Goal: Task Accomplishment & Management: Use online tool/utility

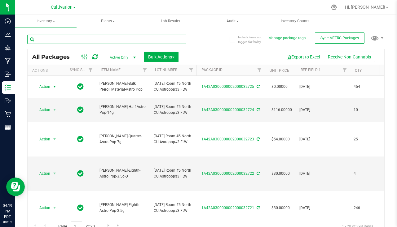
click at [92, 41] on input "text" at bounding box center [106, 39] width 159 height 9
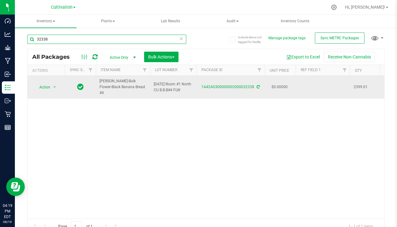
type input "32338"
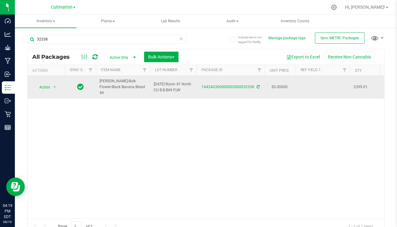
click at [318, 86] on td at bounding box center [322, 87] width 54 height 23
type input "[DATE]"
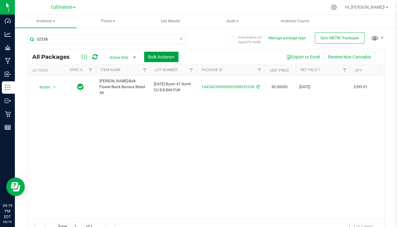
click at [166, 58] on span "Bulk Actions" at bounding box center [161, 56] width 26 height 5
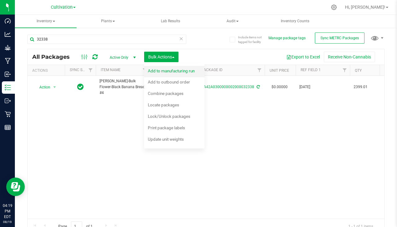
click at [159, 74] on div "Add to manufacturing run" at bounding box center [175, 72] width 55 height 10
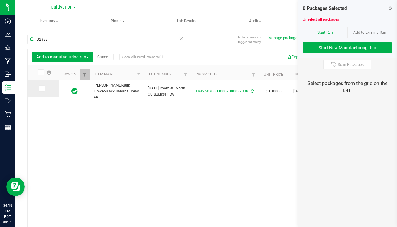
click at [40, 89] on icon at bounding box center [41, 89] width 4 height 0
click at [0, 0] on input "checkbox" at bounding box center [0, 0] width 0 height 0
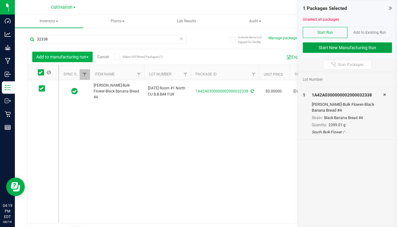
click at [360, 48] on button "Start New Manufacturing Run" at bounding box center [346, 47] width 89 height 11
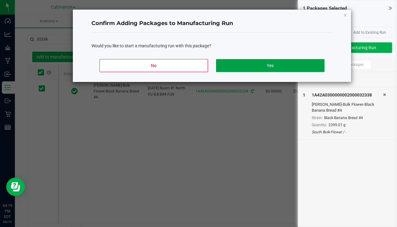
click at [278, 64] on button "Yes" at bounding box center [270, 65] width 108 height 13
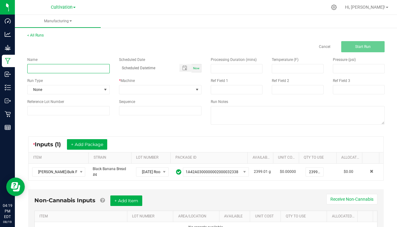
click at [66, 69] on input at bounding box center [68, 68] width 82 height 9
type input "[PERSON_NAME] Banana Bread #4 [DATE]"
click at [197, 69] on span "Now" at bounding box center [196, 68] width 7 height 3
type input "[DATE] 4:20 PM"
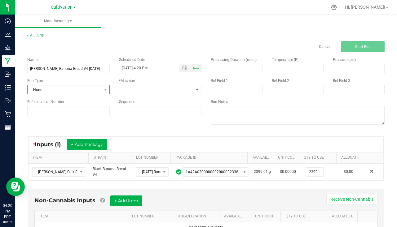
click at [74, 89] on span "None" at bounding box center [65, 89] width 74 height 9
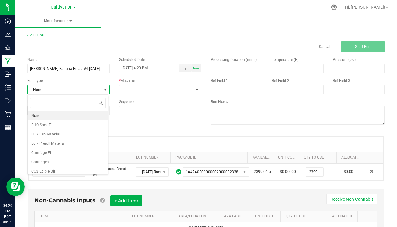
scroll to position [9, 81]
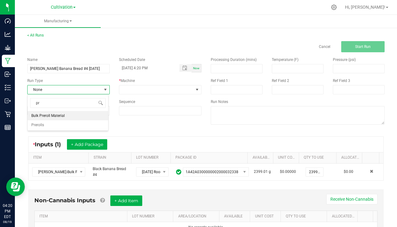
type input "pre"
drag, startPoint x: 56, startPoint y: 116, endPoint x: 63, endPoint y: 114, distance: 8.1
click at [58, 116] on span "Bulk Preroll Material" at bounding box center [47, 116] width 33 height 6
click at [89, 90] on span "Bulk Preroll Material" at bounding box center [65, 89] width 74 height 9
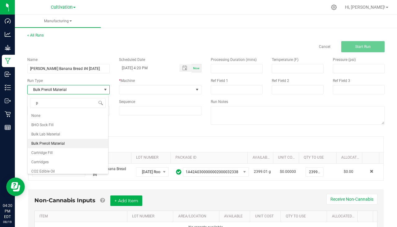
type input "pa"
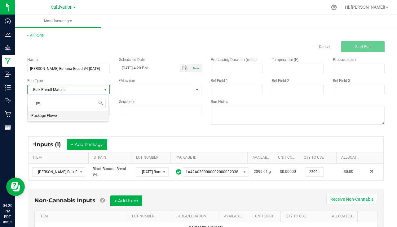
click at [53, 117] on span "Package Flower" at bounding box center [44, 116] width 27 height 6
click at [141, 84] on div "* Machine" at bounding box center [160, 86] width 92 height 16
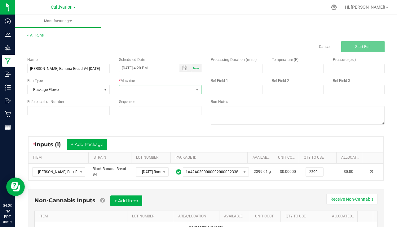
click at [139, 89] on span at bounding box center [156, 89] width 74 height 9
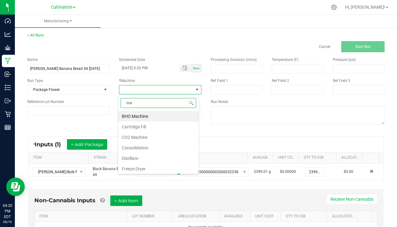
type input "man"
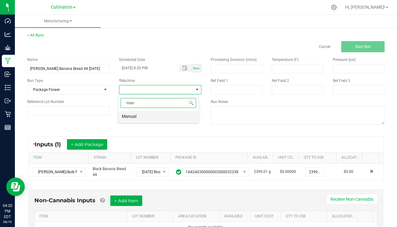
click at [138, 117] on li "Manual" at bounding box center [158, 116] width 80 height 11
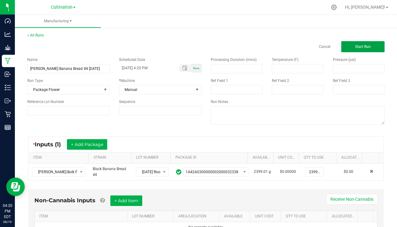
click at [356, 42] on button "Start Run" at bounding box center [362, 46] width 43 height 11
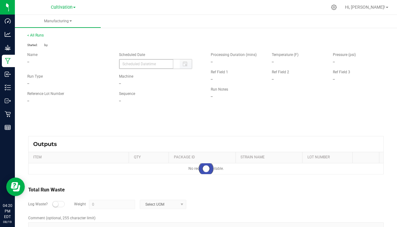
type input "[DATE] 4:20 PM"
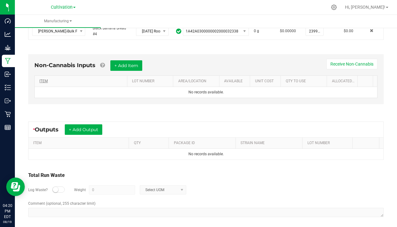
scroll to position [152, 0]
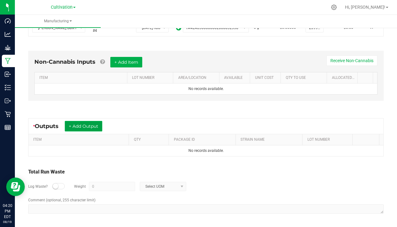
click at [80, 128] on button "+ Add Output" at bounding box center [83, 126] width 37 height 11
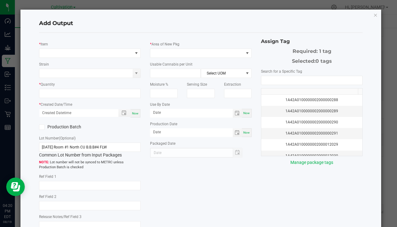
type input "[DATE]"
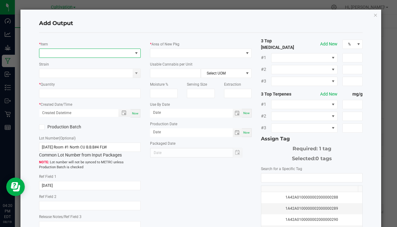
click at [57, 52] on span "NO DATA FOUND" at bounding box center [85, 53] width 93 height 9
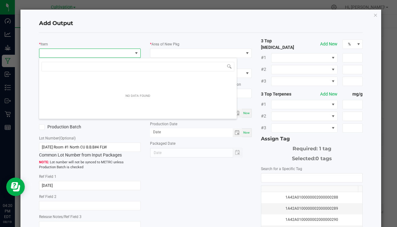
scroll to position [9, 100]
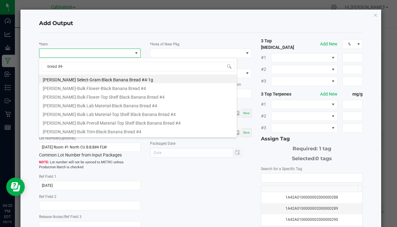
type input "bread #4-1"
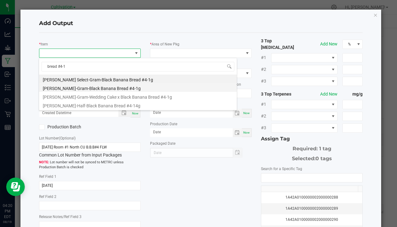
click at [101, 91] on li "[PERSON_NAME]-Gram-Black Banana Bread #4-1g" at bounding box center [138, 87] width 198 height 9
type input "0 ea"
type input "1"
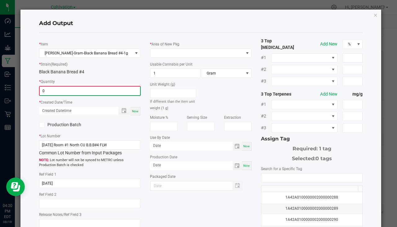
click at [90, 91] on input "0" at bounding box center [90, 91] width 100 height 9
type input "180 ea"
click at [133, 111] on span "Now" at bounding box center [135, 110] width 7 height 3
type input "[DATE] 4:20 PM"
type input "[DATE]"
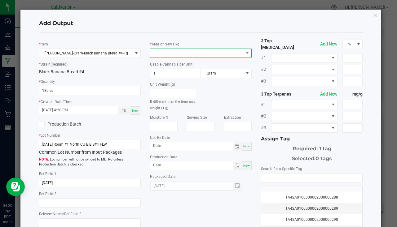
click at [165, 54] on span at bounding box center [196, 53] width 93 height 9
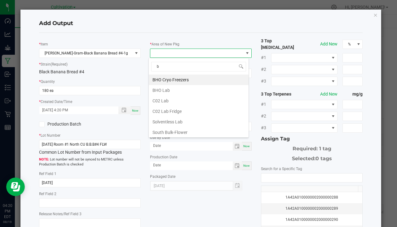
type input "bu"
click at [174, 80] on li "South Bulk-Flower" at bounding box center [199, 80] width 100 height 11
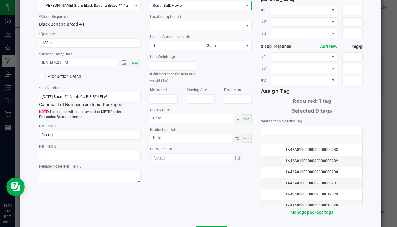
scroll to position [68, 0]
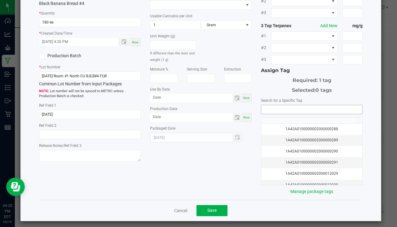
click at [273, 105] on input "NO DATA FOUND" at bounding box center [311, 109] width 101 height 9
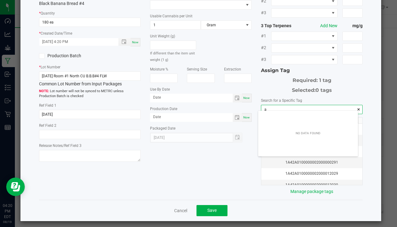
scroll to position [9, 100]
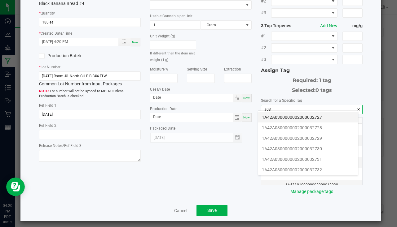
click at [302, 119] on li "1A42A0300000002000032727" at bounding box center [308, 117] width 100 height 11
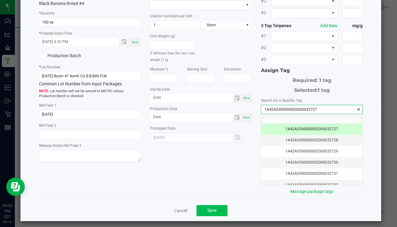
type input "1A42A0300000002000032727"
click at [217, 205] on button "Save" at bounding box center [211, 210] width 31 height 11
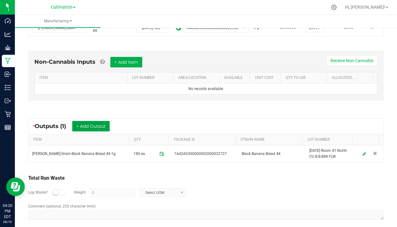
click at [98, 124] on button "+ Add Output" at bounding box center [90, 126] width 37 height 11
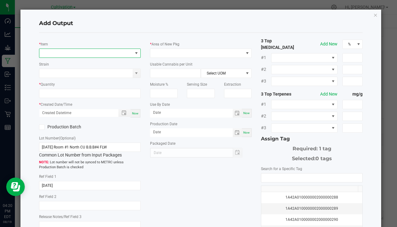
click at [58, 53] on span "NO DATA FOUND" at bounding box center [85, 53] width 93 height 9
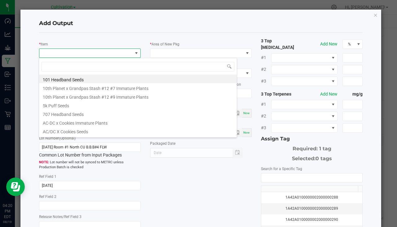
scroll to position [9, 100]
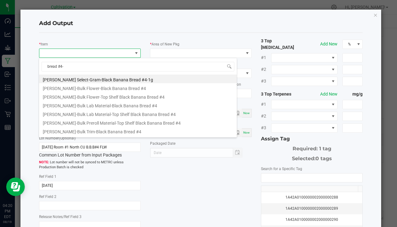
type input "bread #4-3"
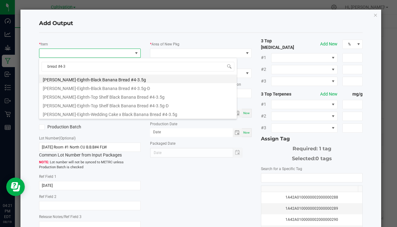
click at [111, 79] on li "[PERSON_NAME]-Eighth-Black Banana Bread #4-3.5g" at bounding box center [138, 79] width 198 height 9
type input "0 ea"
type input "3.5"
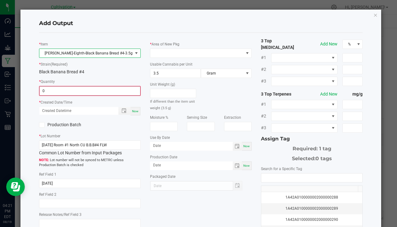
click at [61, 89] on input "0" at bounding box center [90, 91] width 100 height 9
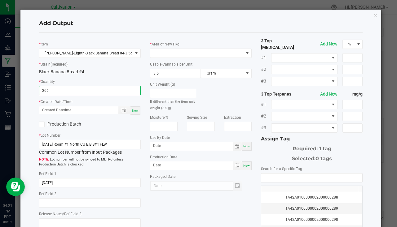
type input "266 ea"
click at [134, 111] on span "Now" at bounding box center [135, 110] width 7 height 3
type input "[DATE] 4:21 PM"
type input "[DATE]"
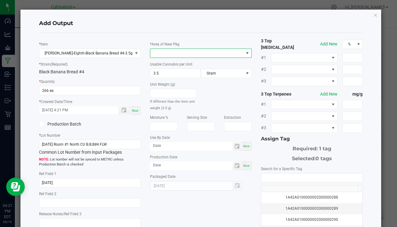
click at [161, 55] on span at bounding box center [196, 53] width 93 height 9
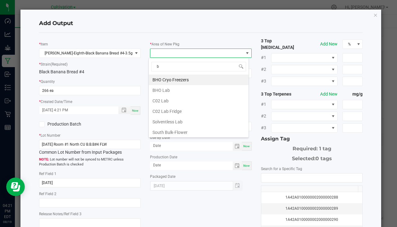
type input "bu"
click at [177, 78] on li "South Bulk-Flower" at bounding box center [199, 80] width 100 height 11
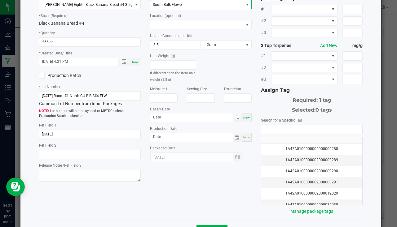
scroll to position [68, 0]
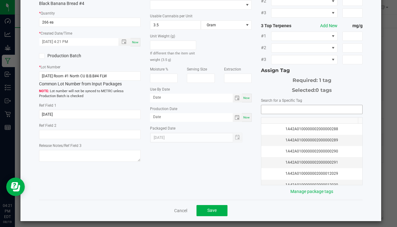
click at [273, 106] on input "NO DATA FOUND" at bounding box center [311, 109] width 101 height 9
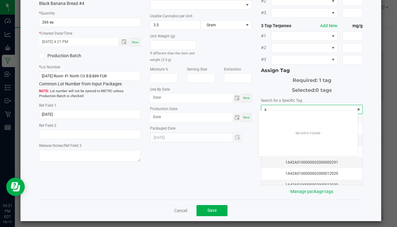
scroll to position [9, 100]
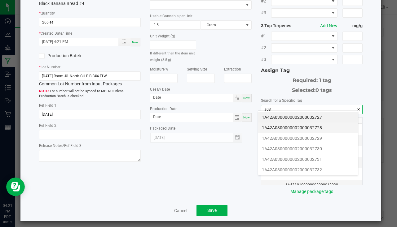
click at [300, 128] on li "1A42A0300000002000032728" at bounding box center [308, 128] width 100 height 11
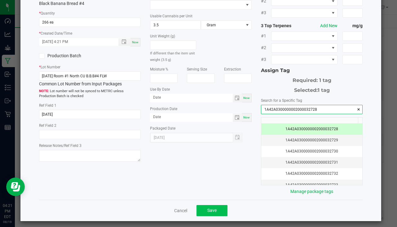
type input "1A42A0300000002000032728"
click at [212, 205] on button "Save" at bounding box center [211, 210] width 31 height 11
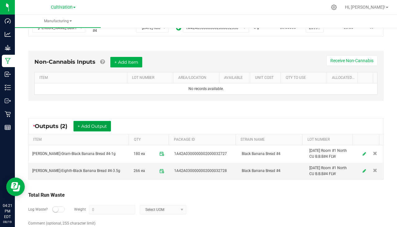
click at [91, 130] on button "+ Add Output" at bounding box center [91, 126] width 37 height 11
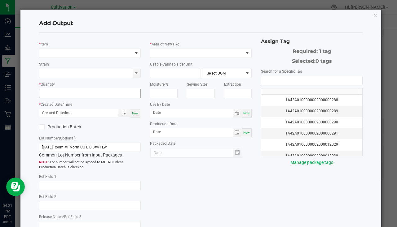
type input "[DATE]"
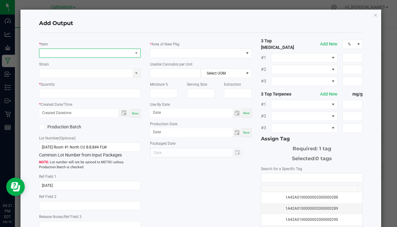
click at [62, 56] on span "NO DATA FOUND" at bounding box center [85, 53] width 93 height 9
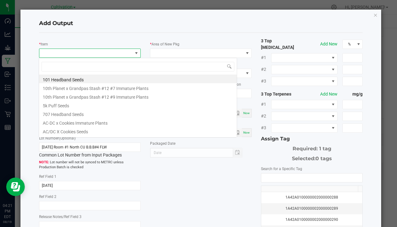
scroll to position [9, 100]
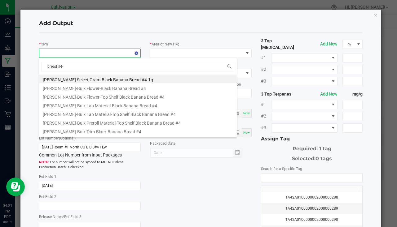
type input "bread #4-3"
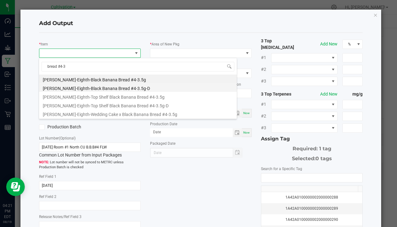
click at [93, 91] on li "[PERSON_NAME]-Eighth-Black Banana Bread #4-3.5g-D" at bounding box center [138, 87] width 198 height 9
type input "0 ea"
type input "3.5"
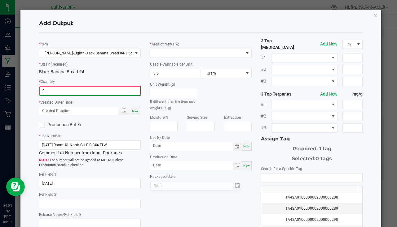
click at [71, 95] on input "0" at bounding box center [90, 91] width 100 height 9
type input "4 ea"
click at [130, 114] on div "Now" at bounding box center [135, 110] width 10 height 8
type input "[DATE] 4:21 PM"
type input "[DATE]"
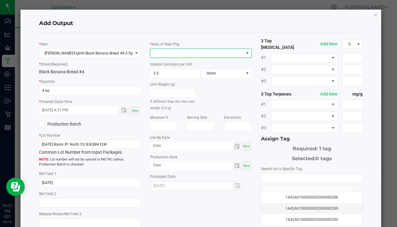
click at [166, 49] on span at bounding box center [196, 53] width 93 height 9
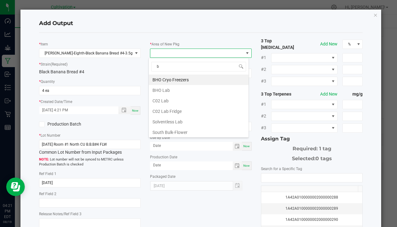
type input "bu"
click at [190, 80] on li "South Bulk-Flower" at bounding box center [199, 80] width 100 height 11
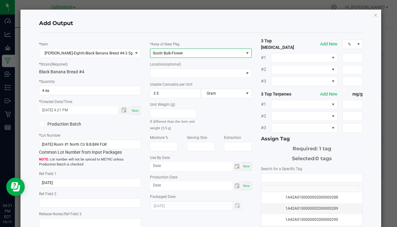
scroll to position [68, 0]
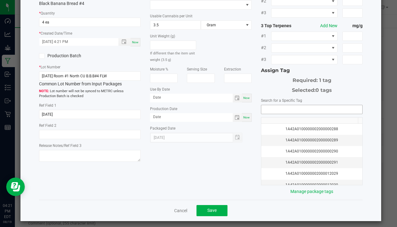
click at [287, 105] on input "NO DATA FOUND" at bounding box center [311, 109] width 101 height 9
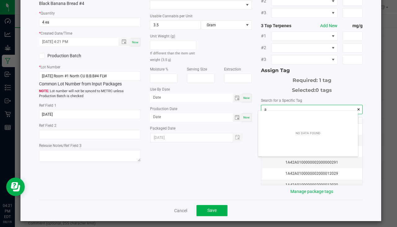
scroll to position [9, 100]
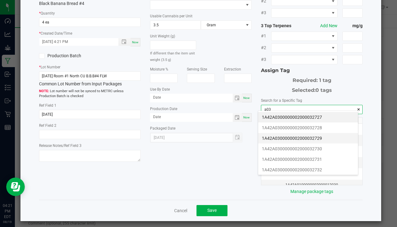
click at [305, 134] on li "1A42A0300000002000032729" at bounding box center [308, 138] width 100 height 11
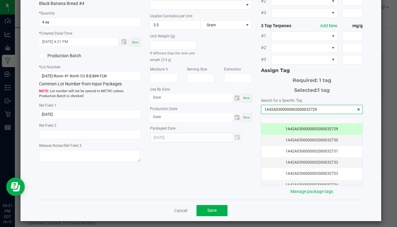
type input "1A42A0300000002000032729"
click at [211, 208] on span "Save" at bounding box center [211, 210] width 9 height 5
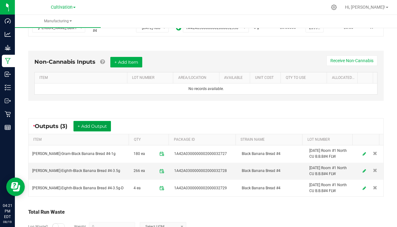
click at [87, 126] on button "+ Add Output" at bounding box center [91, 126] width 37 height 11
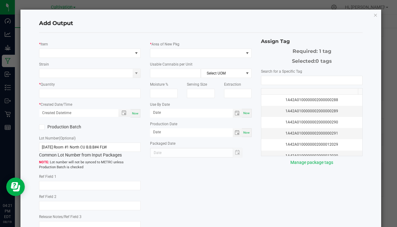
type input "[DATE]"
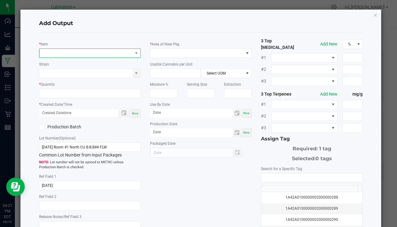
click at [71, 50] on span "NO DATA FOUND" at bounding box center [85, 53] width 93 height 9
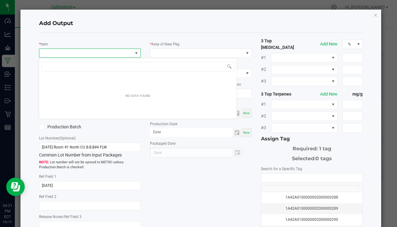
scroll to position [9, 100]
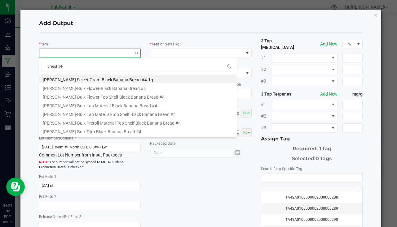
type input "bread #4-7"
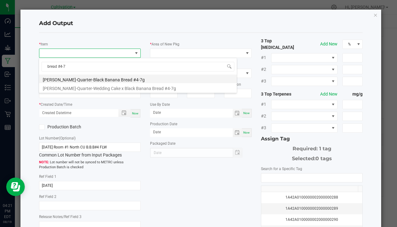
click at [111, 78] on li "[PERSON_NAME]-Quarter-Black Banana Bread #4-7g" at bounding box center [138, 79] width 198 height 9
type input "0 ea"
type input "7"
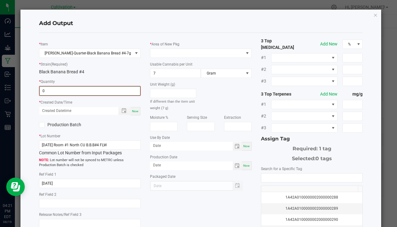
click at [61, 92] on input "0" at bounding box center [90, 91] width 100 height 9
type input "40 ea"
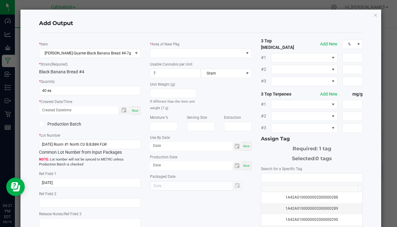
click at [138, 113] on div "Now" at bounding box center [135, 110] width 10 height 8
type input "[DATE] 4:21 PM"
type input "[DATE]"
click at [167, 55] on span at bounding box center [196, 53] width 93 height 9
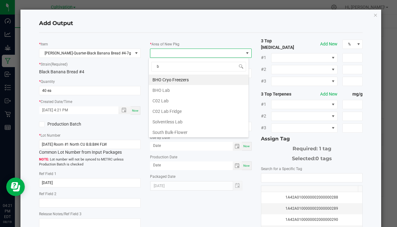
type input "bu"
click at [186, 79] on li "South Bulk-Flower" at bounding box center [199, 80] width 100 height 11
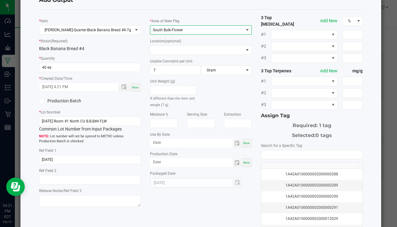
scroll to position [68, 0]
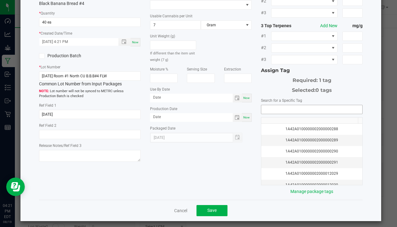
click at [282, 106] on input "NO DATA FOUND" at bounding box center [311, 109] width 101 height 9
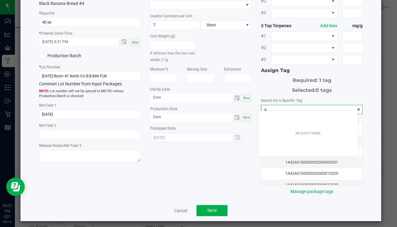
scroll to position [9, 100]
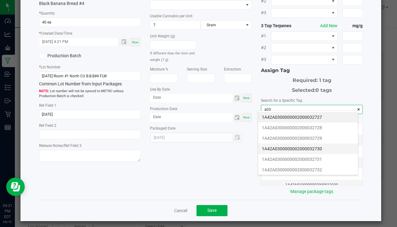
click at [309, 145] on li "1A42A0300000002000032730" at bounding box center [308, 149] width 100 height 11
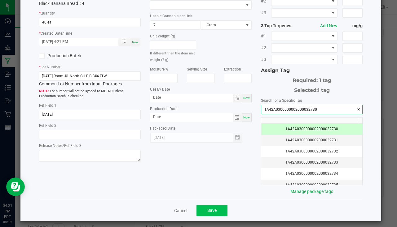
type input "1A42A0300000002000032730"
click at [218, 206] on button "Save" at bounding box center [211, 210] width 31 height 11
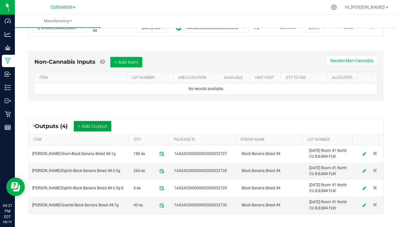
click at [92, 124] on button "+ Add Output" at bounding box center [92, 126] width 37 height 11
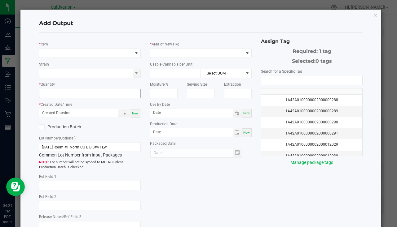
type input "[DATE]"
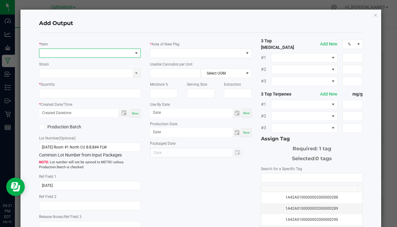
click at [67, 55] on span "NO DATA FOUND" at bounding box center [85, 53] width 93 height 9
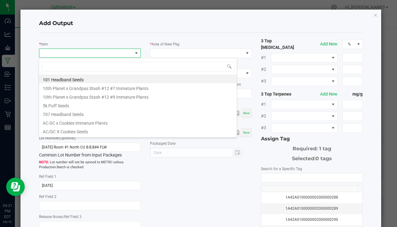
scroll to position [9, 100]
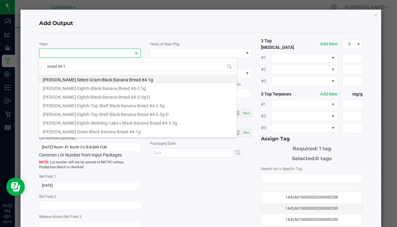
type input "bread #4-14"
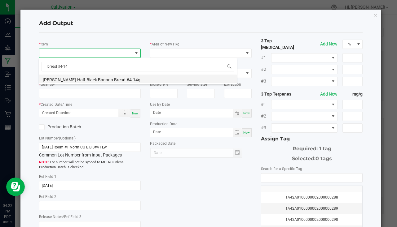
click at [106, 81] on li "[PERSON_NAME]-Half-Black Banana Bread #4-14g" at bounding box center [138, 79] width 198 height 9
type input "0 ea"
type input "14"
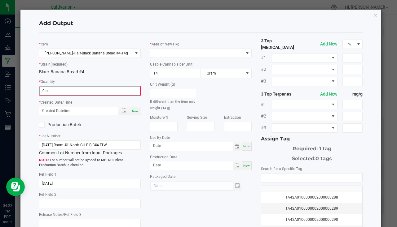
click at [71, 87] on span "0 ea" at bounding box center [89, 90] width 101 height 9
click at [69, 90] on input "0" at bounding box center [90, 91] width 100 height 9
type input "35 ea"
click at [135, 112] on span "Now" at bounding box center [135, 110] width 7 height 3
type input "[DATE] 4:22 PM"
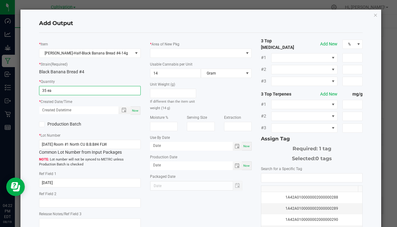
type input "[DATE]"
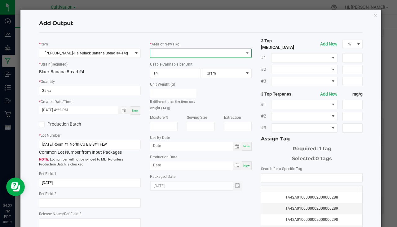
click at [175, 55] on span at bounding box center [196, 53] width 93 height 9
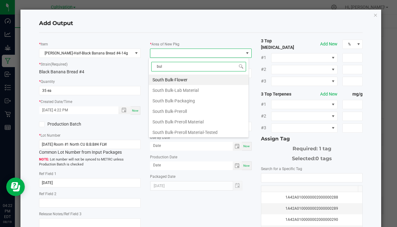
type input "bulk"
click at [180, 81] on li "South Bulk-Flower" at bounding box center [199, 80] width 100 height 11
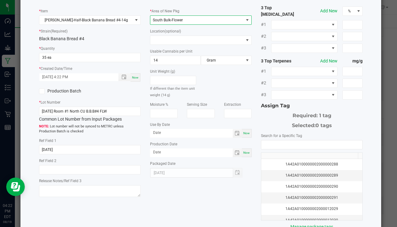
scroll to position [68, 0]
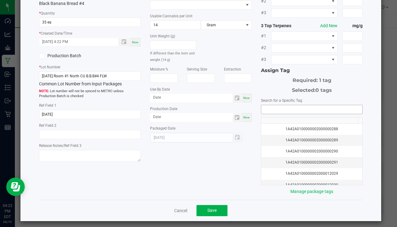
click at [290, 105] on input "NO DATA FOUND" at bounding box center [311, 109] width 101 height 9
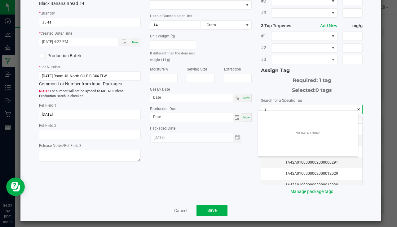
scroll to position [9, 100]
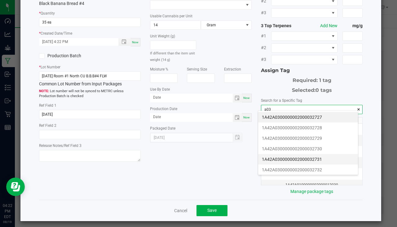
click at [305, 162] on li "1A42A0300000002000032731" at bounding box center [308, 159] width 100 height 11
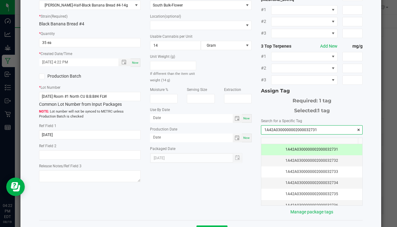
scroll to position [68, 0]
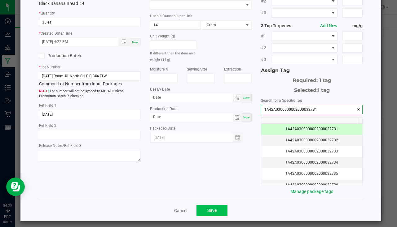
type input "1A42A0300000002000032731"
click at [216, 206] on button "Save" at bounding box center [211, 210] width 31 height 11
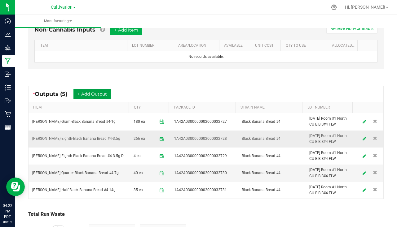
scroll to position [214, 0]
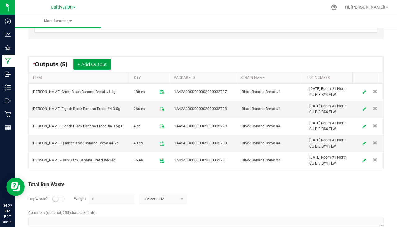
click at [90, 66] on button "+ Add Output" at bounding box center [91, 64] width 37 height 11
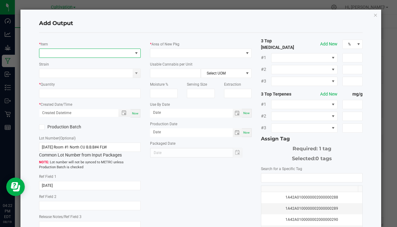
click at [65, 52] on span "NO DATA FOUND" at bounding box center [85, 53] width 93 height 9
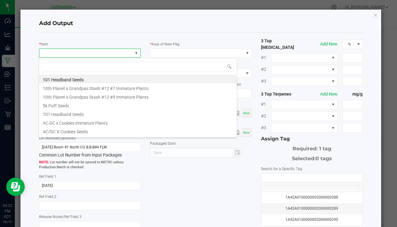
scroll to position [9, 100]
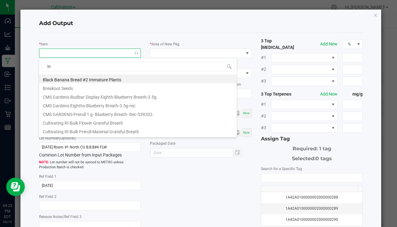
type input "b"
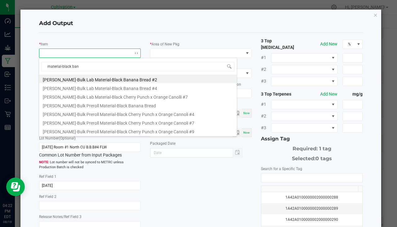
type input "material-black bana"
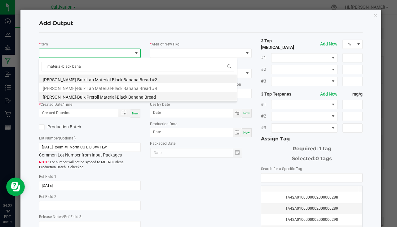
click at [96, 93] on li "[PERSON_NAME]-Bulk Preroll Material-Black Banana Bread" at bounding box center [138, 96] width 198 height 9
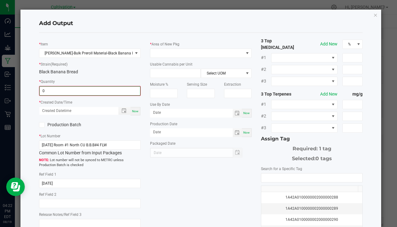
click at [60, 93] on input "0" at bounding box center [90, 91] width 100 height 9
type input "457.0000 g"
click at [139, 111] on div "* Item [PERSON_NAME]-Bulk Preroll Material-Black Banana Bread * Strain (Require…" at bounding box center [89, 135] width 111 height 194
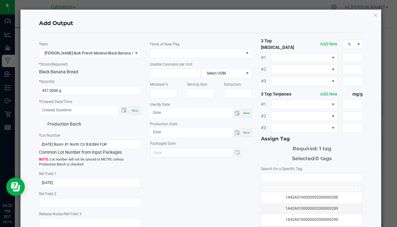
click at [138, 111] on div "* Item [PERSON_NAME]-Bulk Preroll Material-Black Banana Bread * Strain (Require…" at bounding box center [89, 135] width 111 height 194
click at [137, 111] on div "Now" at bounding box center [135, 110] width 10 height 8
type input "[DATE] 4:22 PM"
type input "[DATE]"
click at [164, 55] on span at bounding box center [196, 53] width 93 height 9
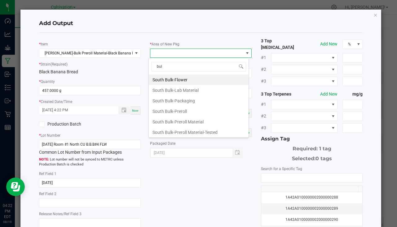
type input "bulk"
click at [182, 78] on li "South Bulk-Flower" at bounding box center [199, 80] width 100 height 11
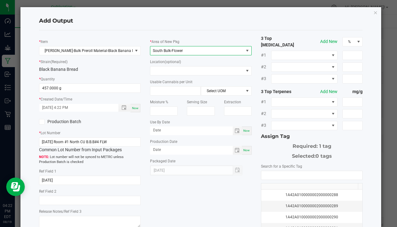
scroll to position [0, 0]
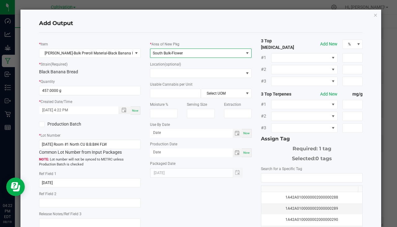
click at [196, 54] on span "South Bulk-Flower" at bounding box center [196, 53] width 93 height 9
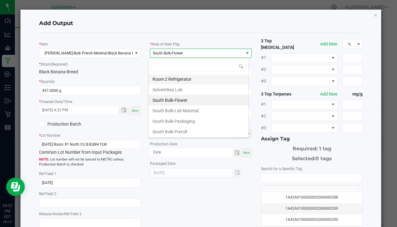
scroll to position [232, 0]
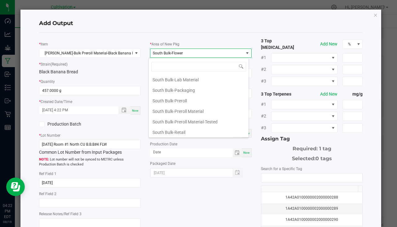
click at [189, 107] on li "South Bulk-Preroll Material" at bounding box center [199, 111] width 100 height 11
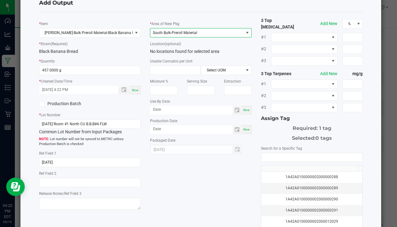
scroll to position [31, 0]
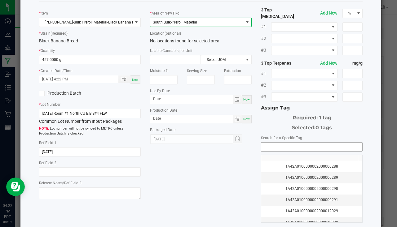
click at [269, 143] on input "NO DATA FOUND" at bounding box center [311, 147] width 101 height 9
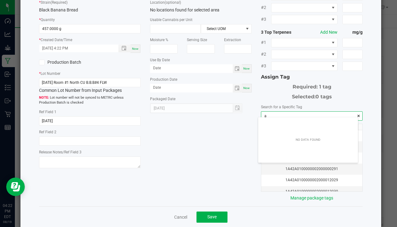
scroll to position [9, 100]
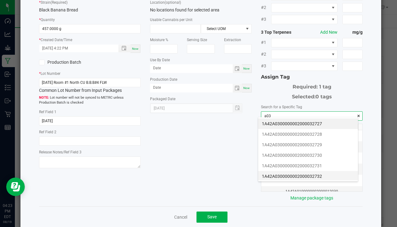
click at [304, 172] on li "1A42A0300000002000032732" at bounding box center [308, 176] width 100 height 11
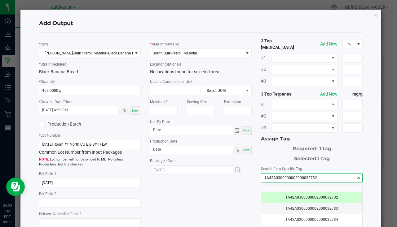
scroll to position [68, 0]
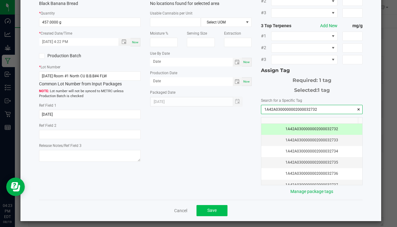
type input "1A42A0300000002000032732"
click at [215, 209] on button "Save" at bounding box center [211, 210] width 31 height 11
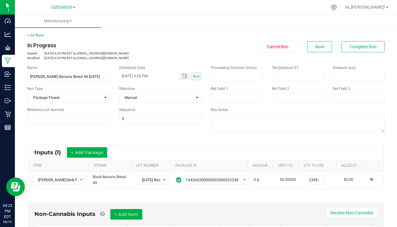
scroll to position [0, 0]
click at [359, 47] on span "Complete Run" at bounding box center [362, 46] width 27 height 5
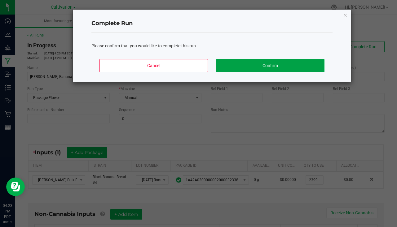
click at [282, 64] on button "Confirm" at bounding box center [270, 65] width 108 height 13
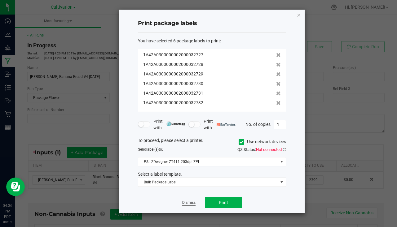
click at [190, 206] on link "Dismiss" at bounding box center [188, 202] width 13 height 5
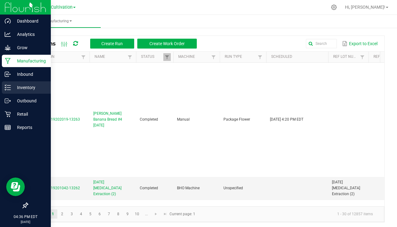
click at [21, 85] on p "Inventory" at bounding box center [29, 87] width 37 height 7
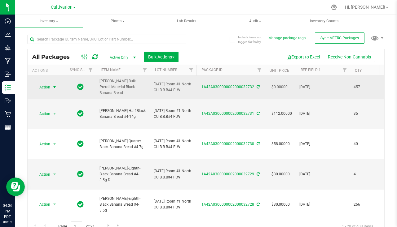
click at [48, 83] on span "Action" at bounding box center [42, 87] width 17 height 9
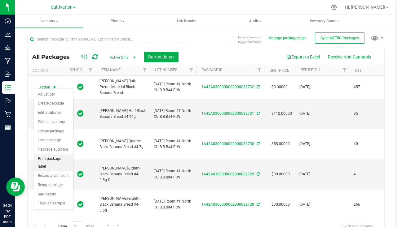
click at [51, 163] on li "Print package label" at bounding box center [53, 162] width 39 height 17
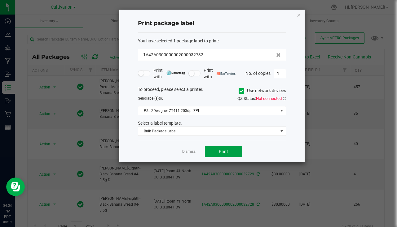
click at [236, 155] on button "Print" at bounding box center [223, 151] width 37 height 11
click at [193, 150] on link "Dismiss" at bounding box center [188, 151] width 13 height 5
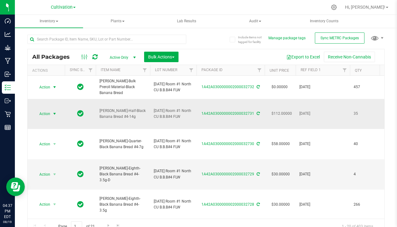
click at [52, 110] on span "select" at bounding box center [55, 114] width 8 height 9
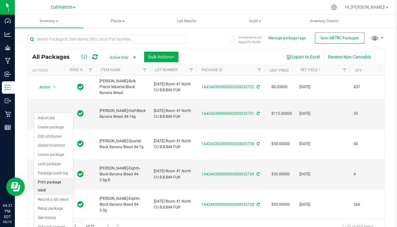
click at [55, 187] on li "Print package label" at bounding box center [53, 186] width 39 height 17
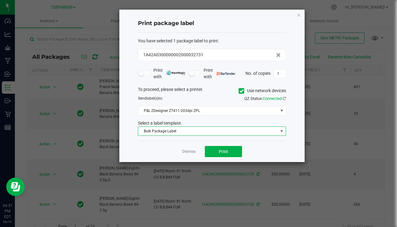
click at [160, 129] on span "Bulk Package Label" at bounding box center [208, 131] width 140 height 9
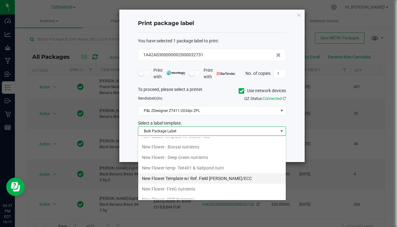
scroll to position [217, 0]
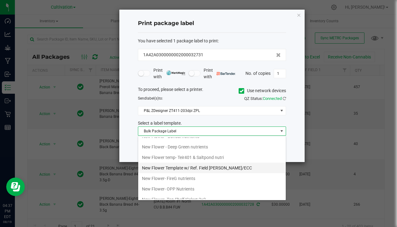
click at [212, 168] on li "New Flower Template w/ Ref. Field [PERSON_NAME]/ECC" at bounding box center [211, 168] width 147 height 11
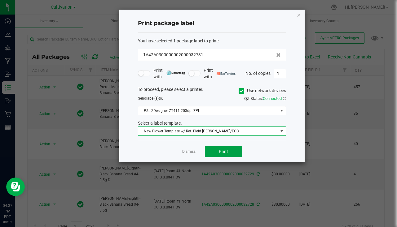
click at [223, 152] on span "Print" at bounding box center [223, 151] width 9 height 5
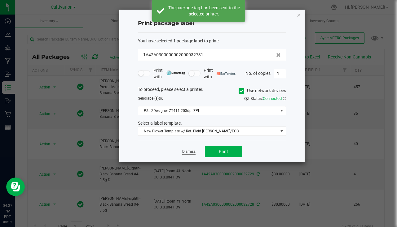
click at [189, 152] on link "Dismiss" at bounding box center [188, 151] width 13 height 5
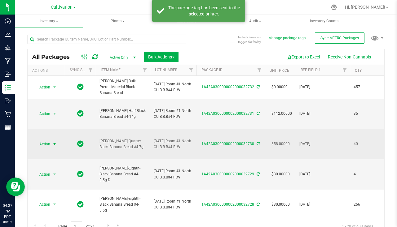
click at [50, 140] on span "Action" at bounding box center [42, 144] width 17 height 9
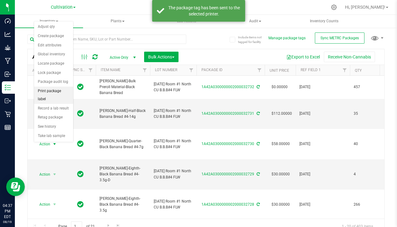
click at [56, 91] on li "Print package label" at bounding box center [53, 95] width 39 height 17
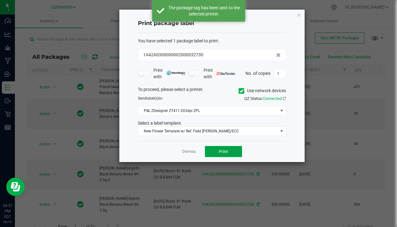
click at [219, 149] on span "Print" at bounding box center [223, 151] width 9 height 5
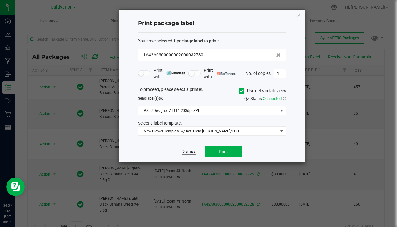
click at [188, 152] on link "Dismiss" at bounding box center [188, 151] width 13 height 5
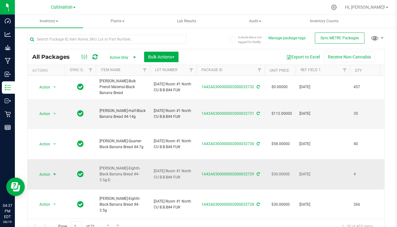
click at [40, 170] on span "Action" at bounding box center [42, 174] width 17 height 9
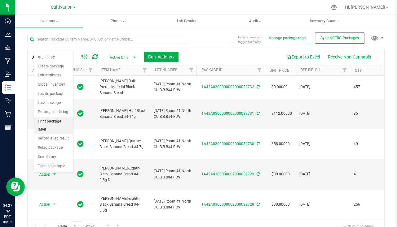
click at [57, 122] on li "Print package label" at bounding box center [53, 125] width 39 height 17
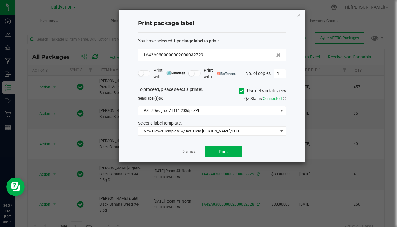
click at [220, 145] on div "Dismiss Print" at bounding box center [212, 151] width 148 height 21
click at [219, 147] on button "Print" at bounding box center [223, 151] width 37 height 11
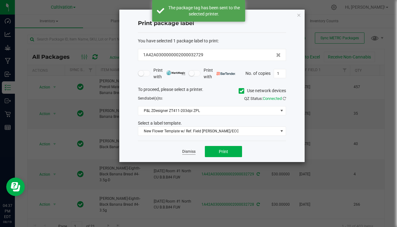
click at [191, 152] on link "Dismiss" at bounding box center [188, 151] width 13 height 5
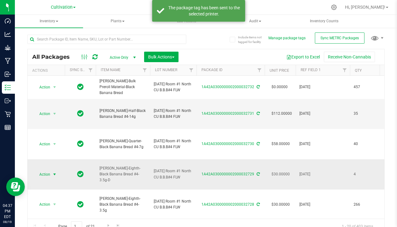
scroll to position [62, 0]
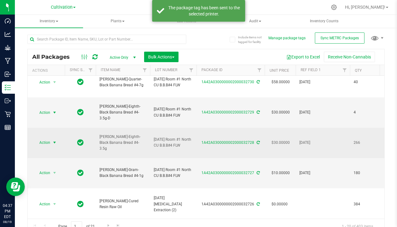
click at [55, 140] on span "select" at bounding box center [54, 142] width 5 height 5
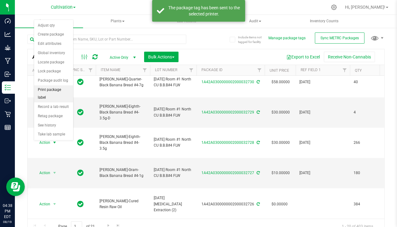
click at [59, 89] on li "Print package label" at bounding box center [53, 93] width 39 height 17
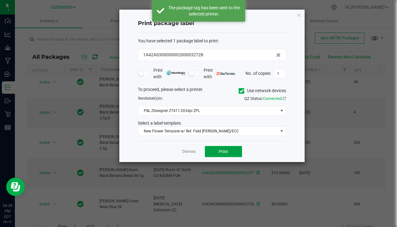
click at [228, 152] on span "Print" at bounding box center [223, 151] width 9 height 5
click at [190, 153] on link "Dismiss" at bounding box center [188, 151] width 13 height 5
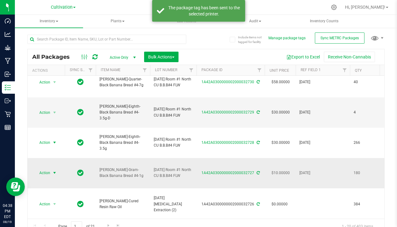
click at [51, 169] on span "select" at bounding box center [55, 173] width 8 height 9
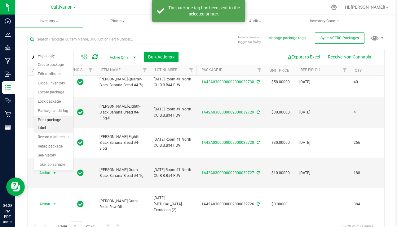
click at [59, 122] on li "Print package label" at bounding box center [53, 124] width 39 height 17
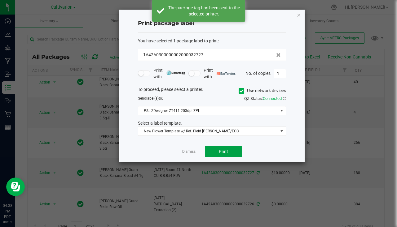
click at [226, 149] on button "Print" at bounding box center [223, 151] width 37 height 11
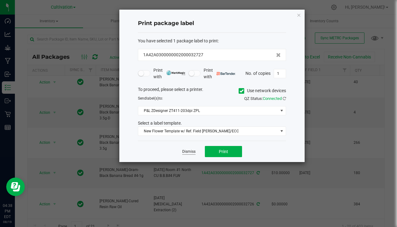
click at [189, 152] on link "Dismiss" at bounding box center [188, 151] width 13 height 5
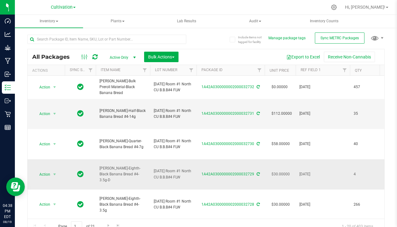
scroll to position [0, 0]
click at [52, 110] on span "select" at bounding box center [55, 114] width 8 height 9
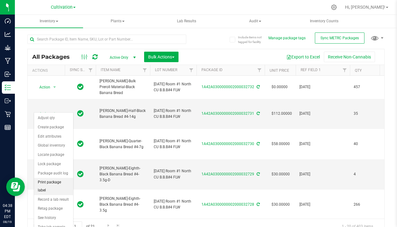
click at [54, 179] on li "Print package label" at bounding box center [53, 186] width 39 height 17
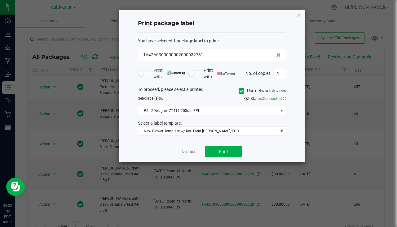
click at [276, 72] on input "1" at bounding box center [280, 73] width 12 height 9
type input "35"
click at [220, 154] on span "Print" at bounding box center [223, 151] width 9 height 5
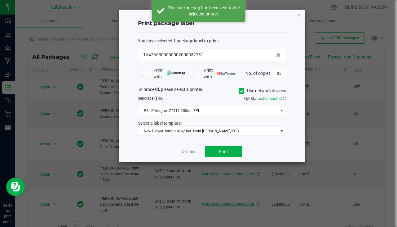
click at [186, 151] on link "Dismiss" at bounding box center [188, 151] width 13 height 5
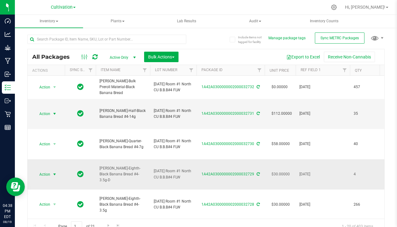
click at [51, 170] on span "select" at bounding box center [55, 174] width 8 height 9
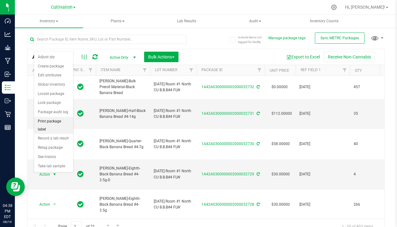
click at [55, 120] on li "Print package label" at bounding box center [53, 125] width 39 height 17
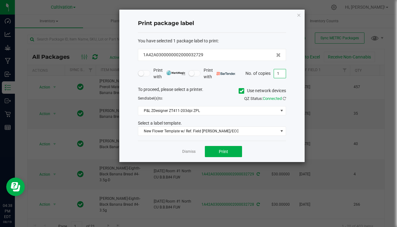
click at [276, 72] on input "1" at bounding box center [280, 73] width 12 height 9
type input "4"
click at [231, 155] on button "Print" at bounding box center [223, 151] width 37 height 11
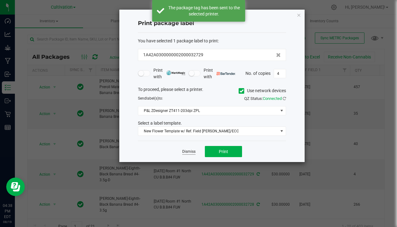
click at [190, 152] on link "Dismiss" at bounding box center [188, 151] width 13 height 5
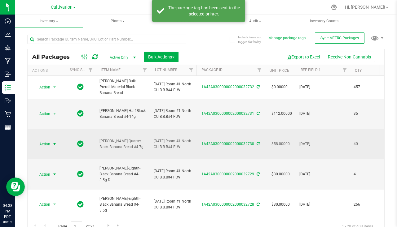
click at [54, 142] on span "select" at bounding box center [54, 144] width 5 height 5
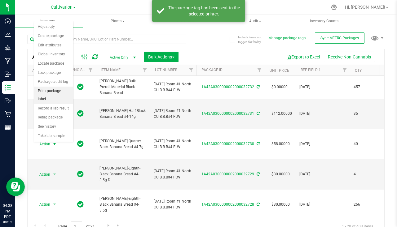
click at [53, 90] on li "Print package label" at bounding box center [53, 95] width 39 height 17
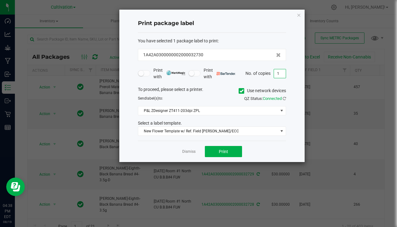
click at [280, 71] on input "1" at bounding box center [280, 73] width 12 height 9
type input "40"
click at [224, 156] on button "Print" at bounding box center [223, 151] width 37 height 11
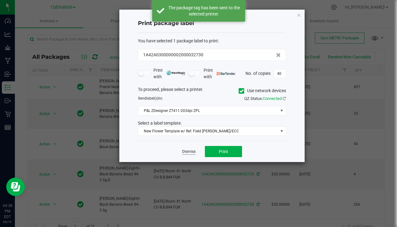
click at [189, 150] on link "Dismiss" at bounding box center [188, 151] width 13 height 5
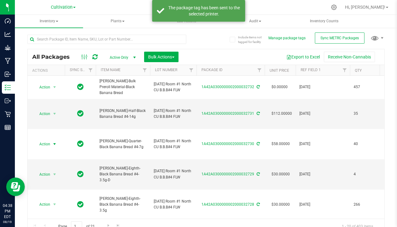
scroll to position [31, 0]
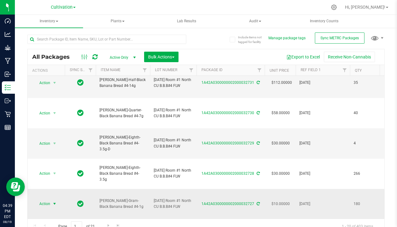
click at [54, 202] on span "select" at bounding box center [54, 204] width 5 height 5
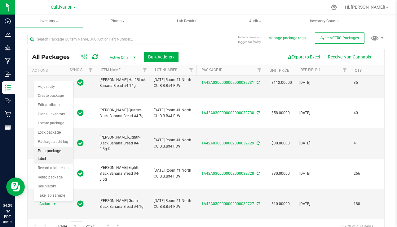
click at [55, 150] on li "Print package label" at bounding box center [53, 155] width 39 height 17
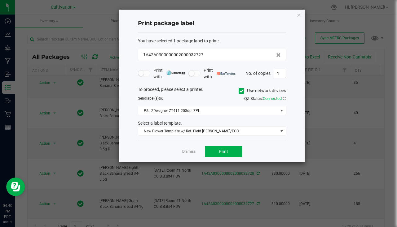
click at [278, 73] on input "1" at bounding box center [280, 73] width 12 height 9
type input "40"
click at [232, 151] on button "Print" at bounding box center [223, 151] width 37 height 11
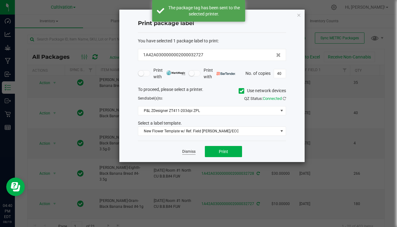
click at [193, 152] on link "Dismiss" at bounding box center [188, 151] width 13 height 5
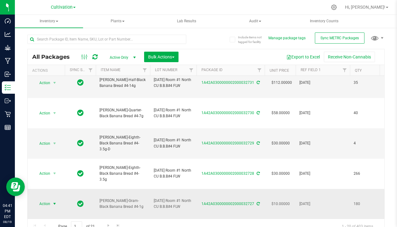
click at [51, 200] on span "select" at bounding box center [55, 204] width 8 height 9
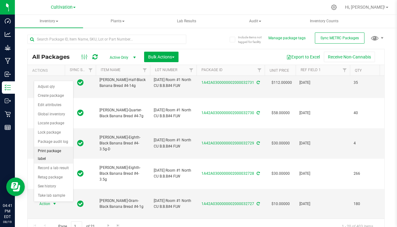
click at [54, 152] on li "Print package label" at bounding box center [53, 155] width 39 height 17
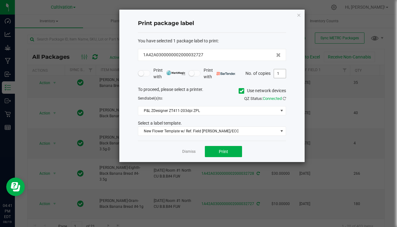
click at [280, 72] on input "1" at bounding box center [280, 73] width 12 height 9
type input "40"
click at [229, 150] on button "Print" at bounding box center [223, 151] width 37 height 11
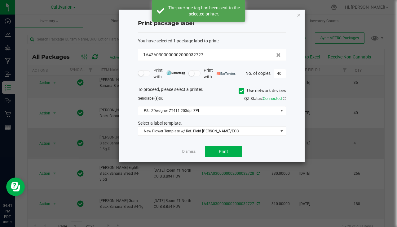
click at [189, 150] on link "Dismiss" at bounding box center [188, 151] width 13 height 5
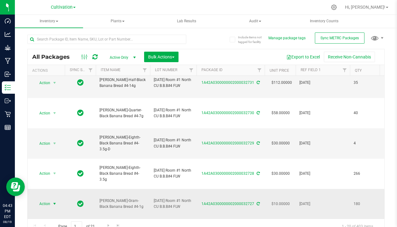
click at [54, 202] on span "select" at bounding box center [54, 204] width 5 height 5
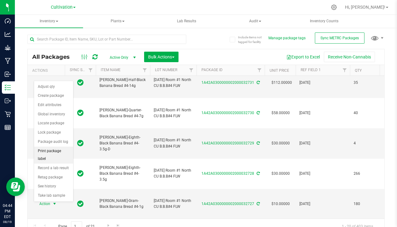
click at [56, 154] on li "Print package label" at bounding box center [53, 155] width 39 height 17
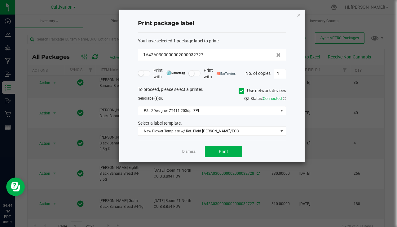
click at [280, 74] on input "1" at bounding box center [280, 73] width 12 height 9
type input "100"
click at [228, 151] on button "Print" at bounding box center [223, 151] width 37 height 11
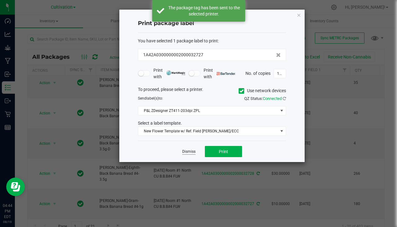
click at [195, 150] on link "Dismiss" at bounding box center [188, 151] width 13 height 5
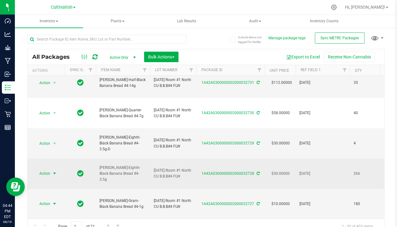
click at [42, 169] on span "Action" at bounding box center [42, 173] width 17 height 9
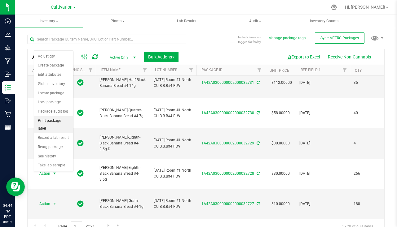
click at [58, 121] on li "Print package label" at bounding box center [53, 124] width 39 height 17
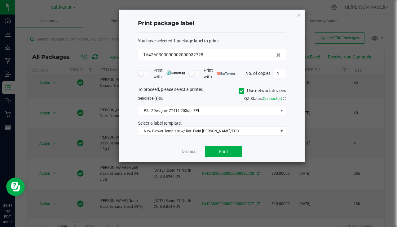
click at [280, 72] on input "1" at bounding box center [280, 73] width 12 height 9
type input "266"
click at [220, 153] on span "Print" at bounding box center [223, 151] width 9 height 5
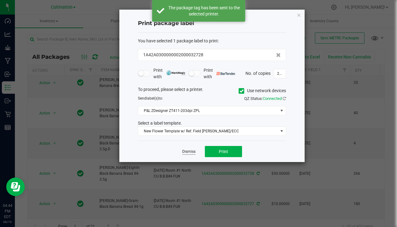
click at [190, 153] on link "Dismiss" at bounding box center [188, 151] width 13 height 5
